Goal: Check status: Check status

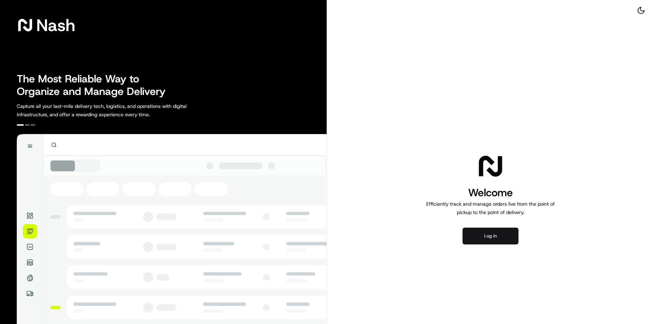
click at [485, 233] on button "Log in" at bounding box center [490, 236] width 56 height 17
